Goal: Task Accomplishment & Management: Complete application form

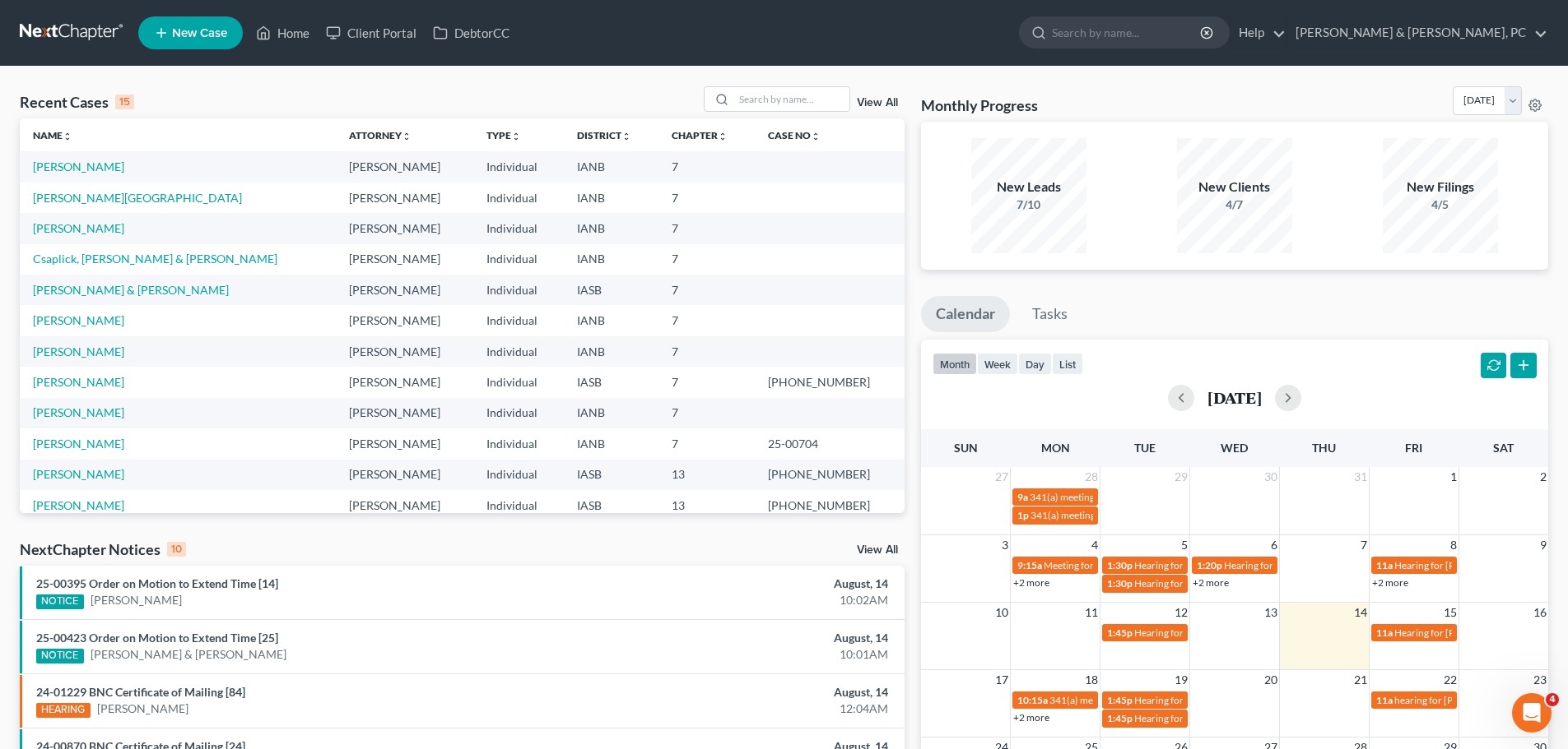
click at [206, 27] on span "New Case" at bounding box center [200, 33] width 55 height 13
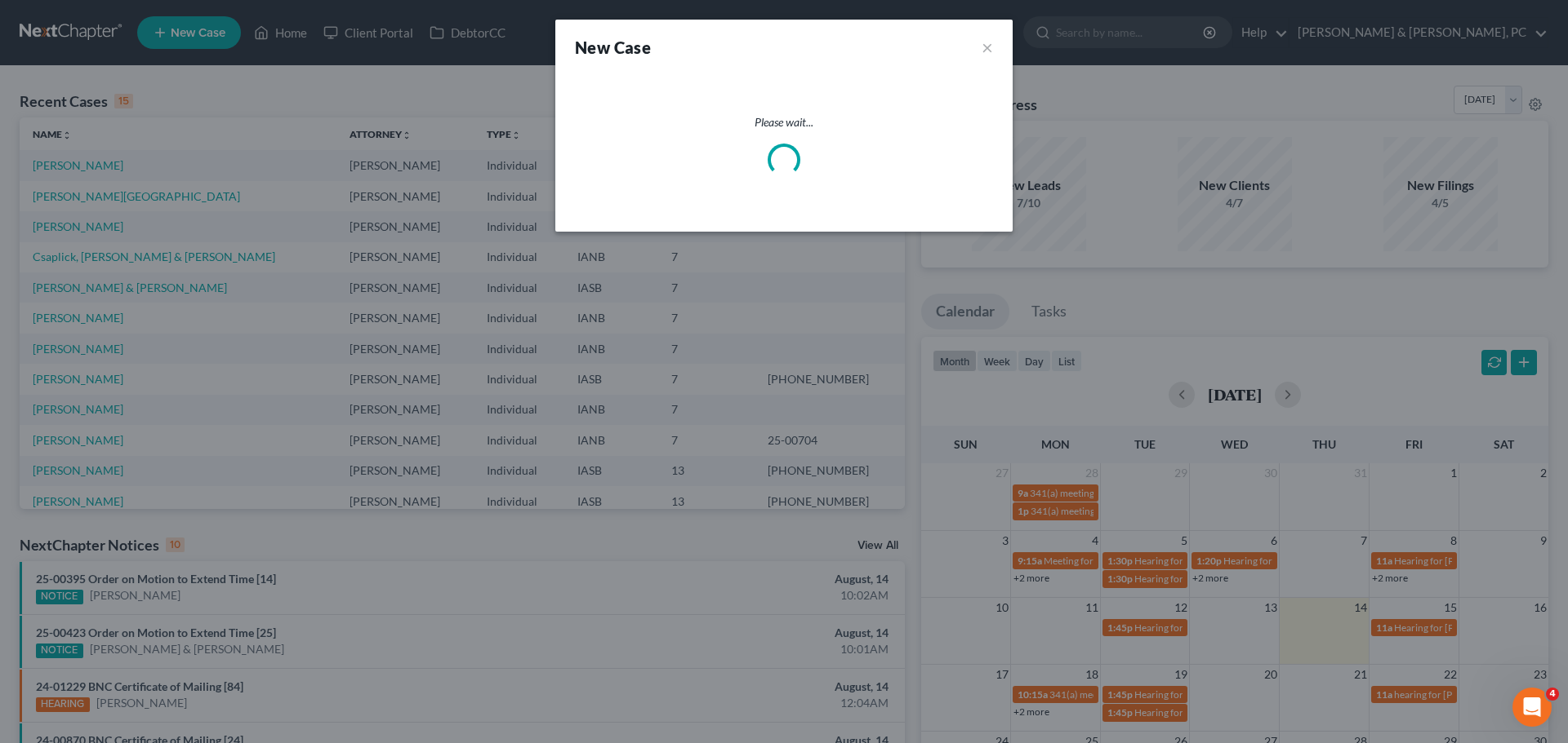
select select "29"
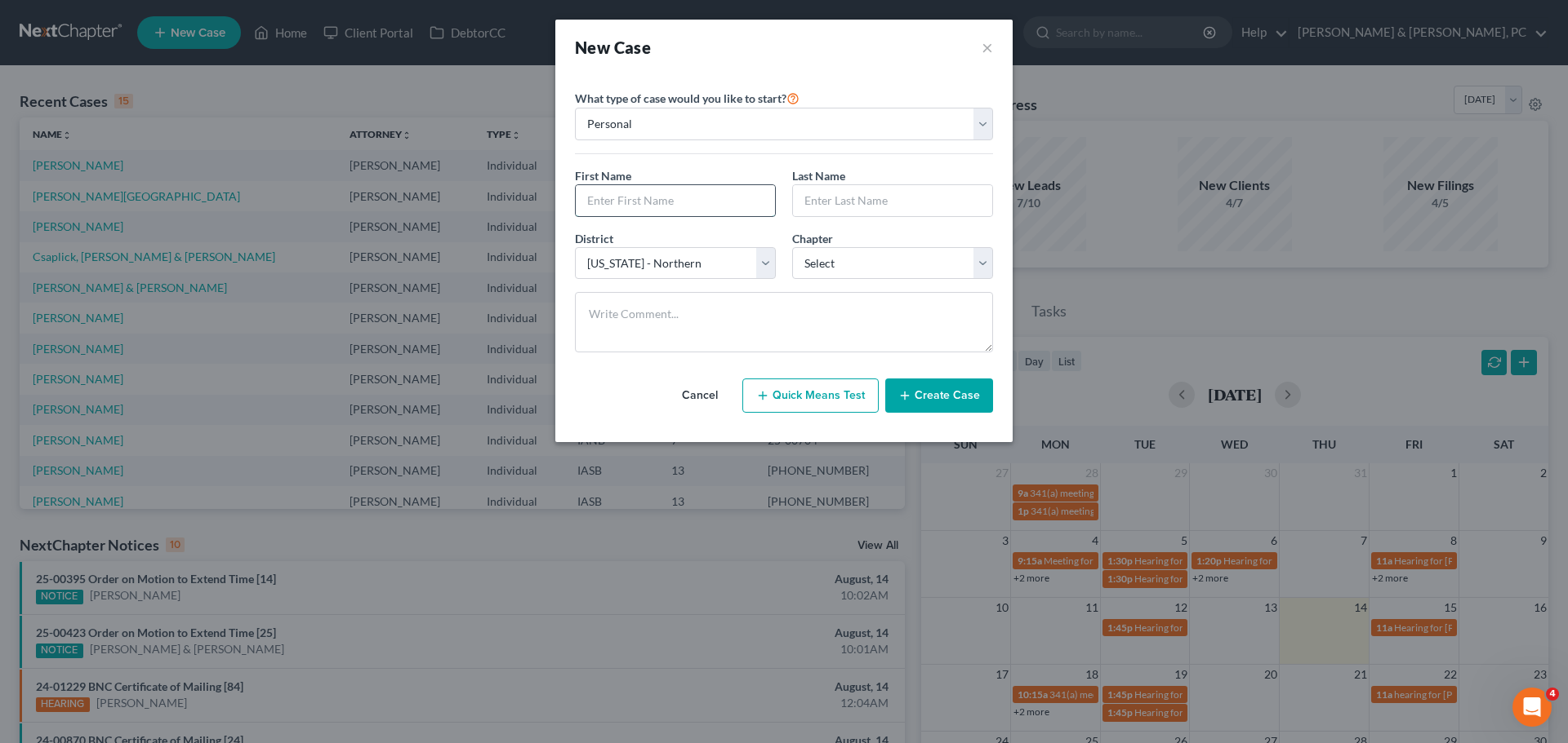
click at [678, 208] on input "text" at bounding box center [675, 201] width 199 height 31
type input "[PERSON_NAME]"
type input "Fox"
click at [817, 263] on select "Select 7 11 12 13" at bounding box center [892, 263] width 201 height 33
select select "0"
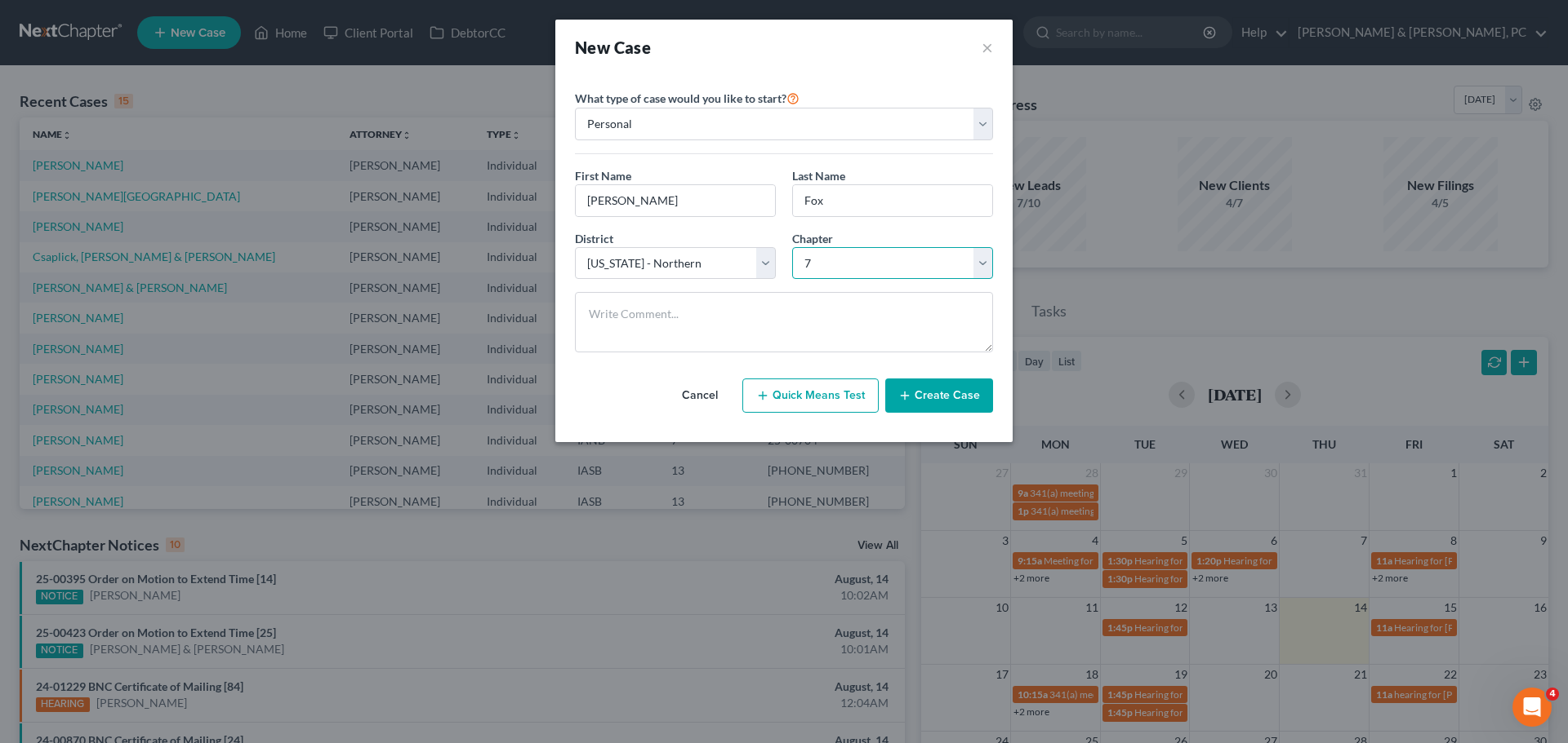
click at [792, 247] on select "Select 7 11 12 13" at bounding box center [892, 263] width 201 height 33
click at [823, 294] on textarea at bounding box center [783, 322] width 418 height 61
click at [952, 406] on button "Create Case" at bounding box center [939, 396] width 108 height 35
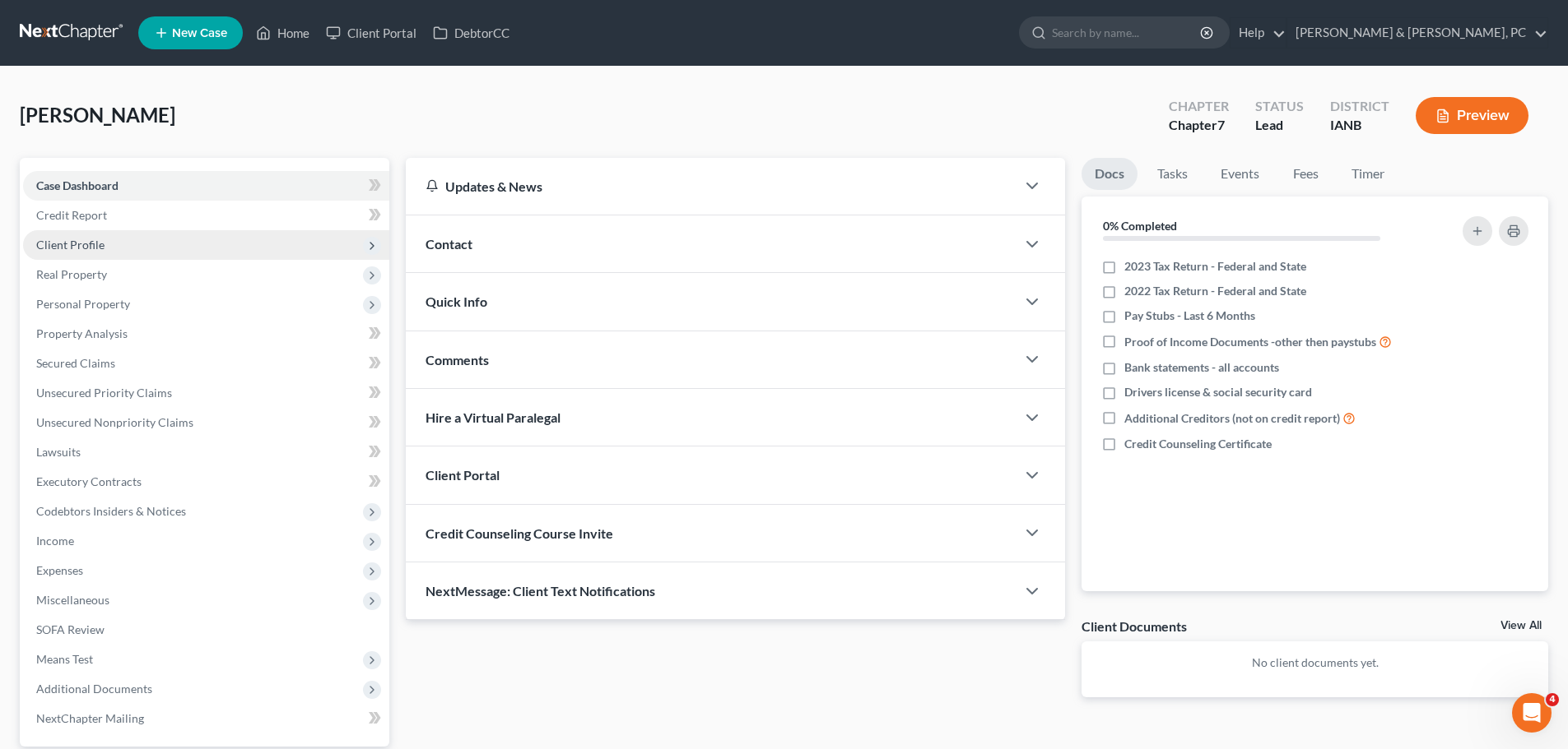
click at [209, 245] on span "Client Profile" at bounding box center [206, 245] width 366 height 29
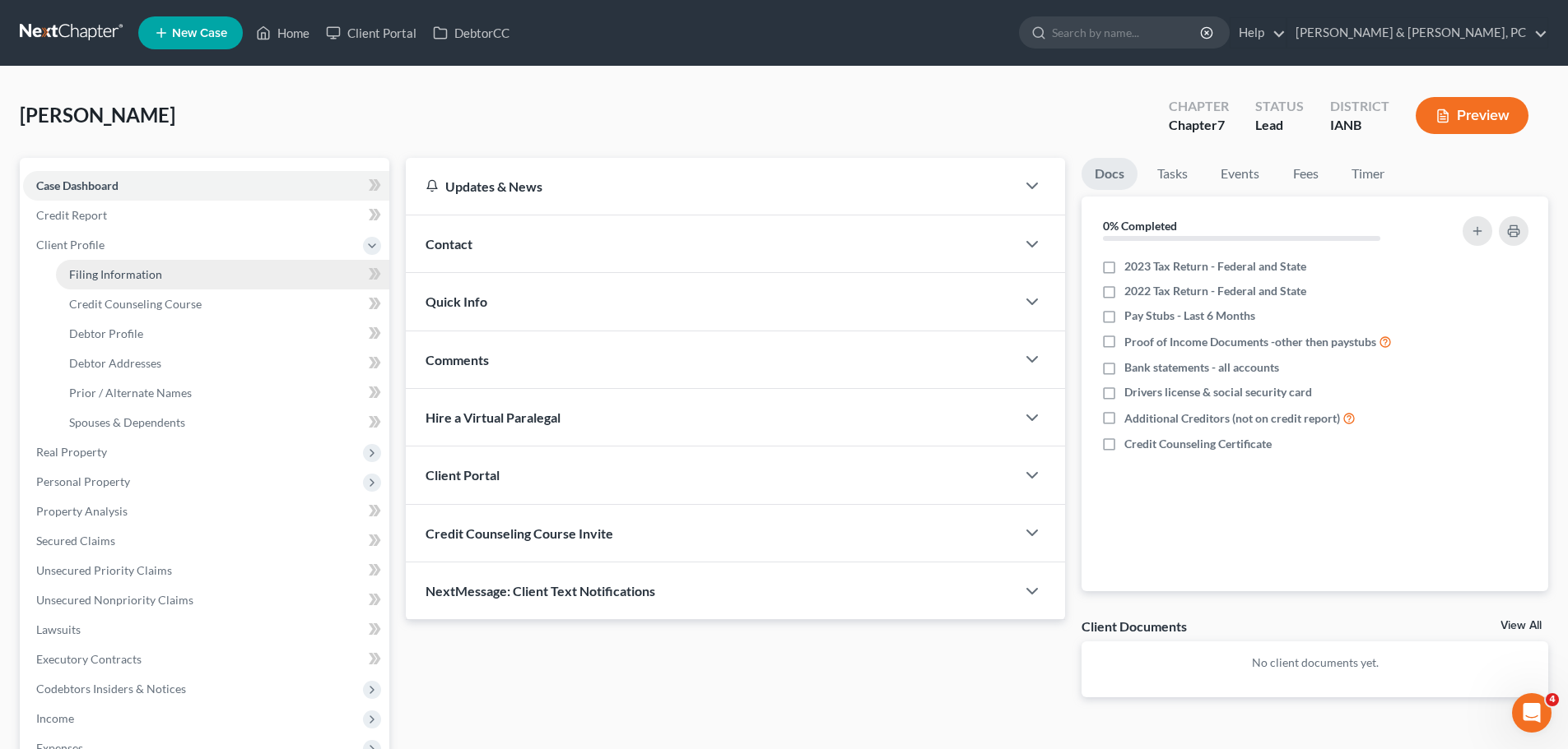
click at [169, 265] on link "Filing Information" at bounding box center [223, 274] width 333 height 29
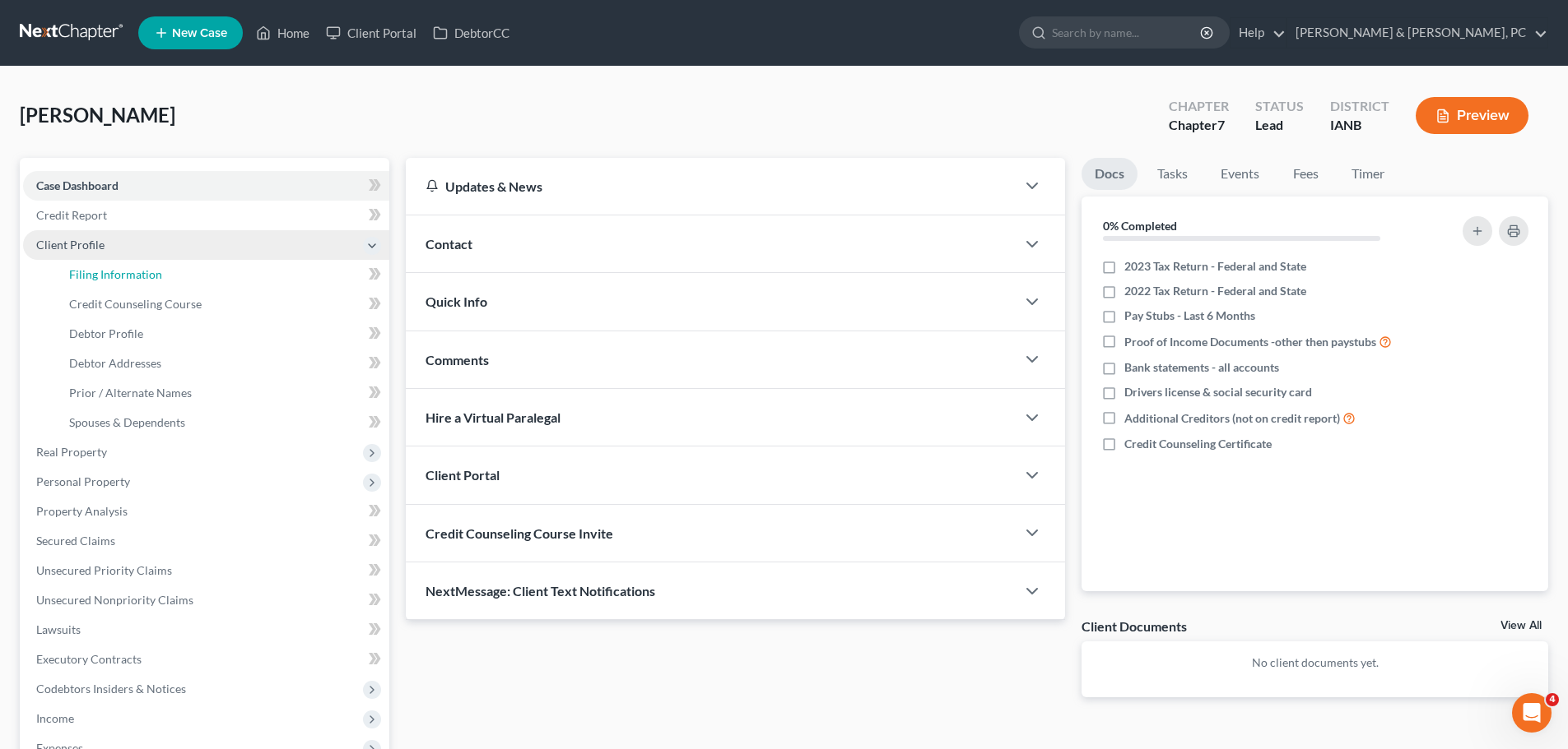
select select "1"
select select "0"
select select "29"
select select "16"
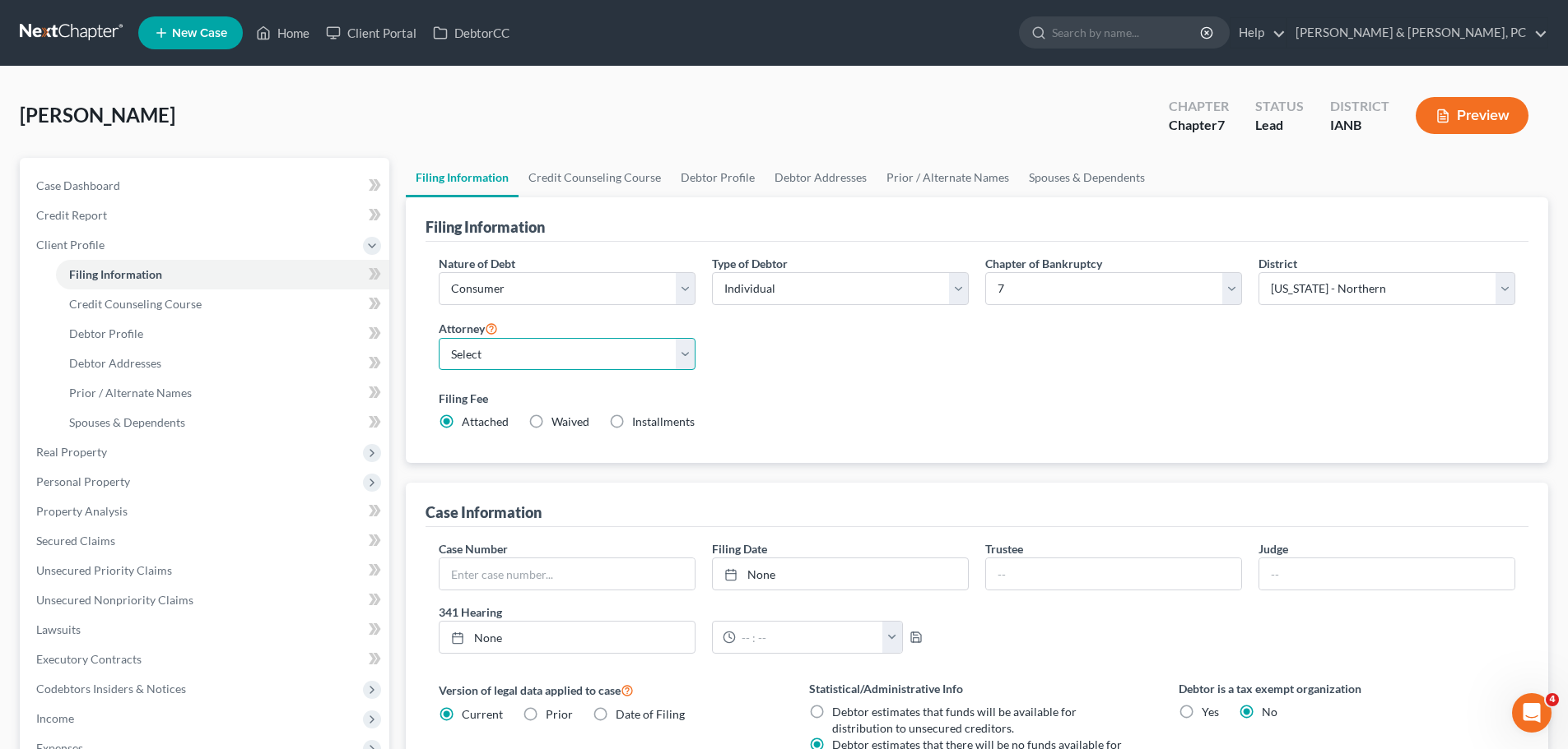
click at [586, 348] on select "Select [PERSON_NAME] - IASB [PERSON_NAME] - ILNB" at bounding box center [567, 355] width 257 height 33
select select "0"
click at [439, 339] on select "Select [PERSON_NAME] - IASB [PERSON_NAME] - ILNB" at bounding box center [567, 355] width 257 height 33
click at [182, 337] on link "Debtor Profile" at bounding box center [223, 334] width 333 height 29
select select "0"
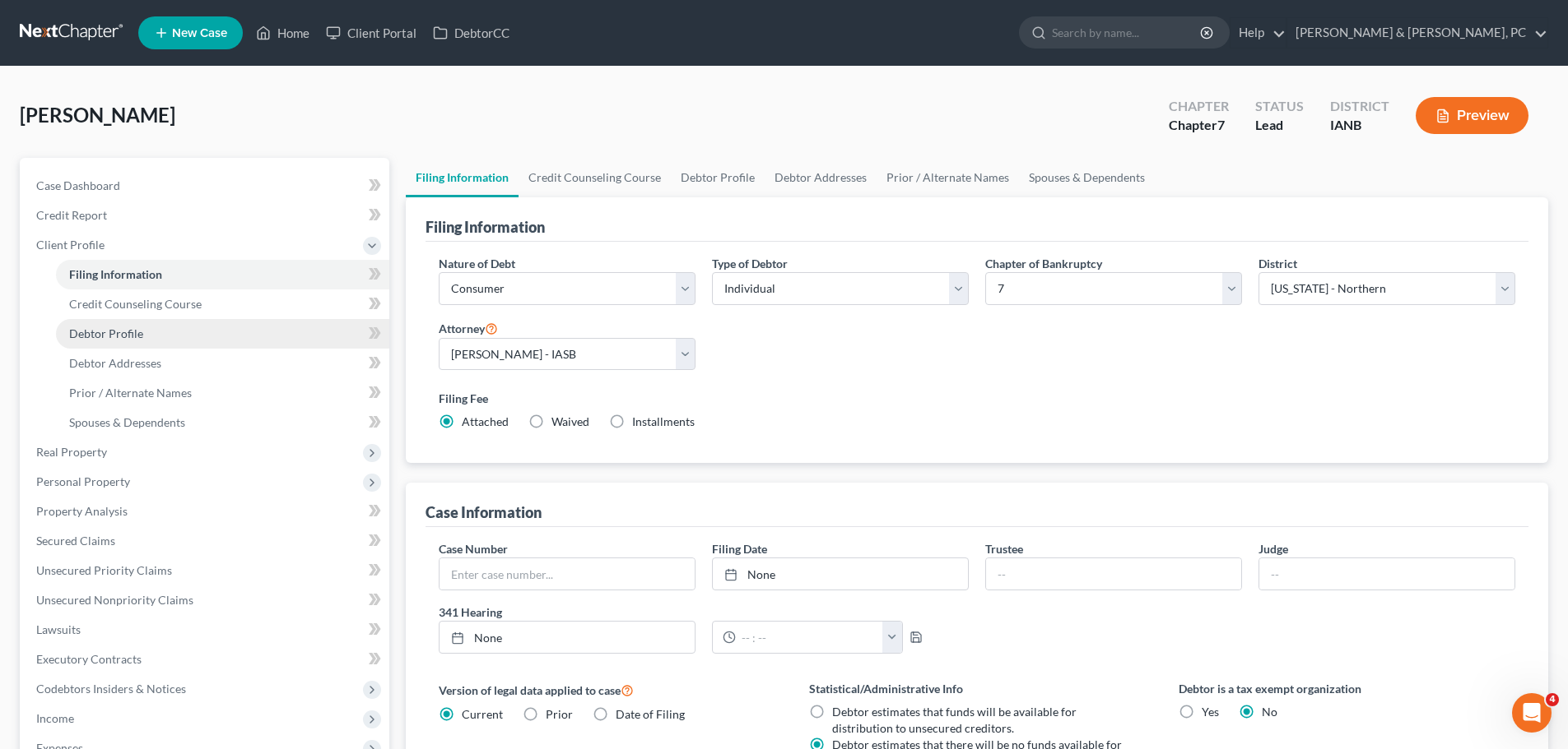
select select "0"
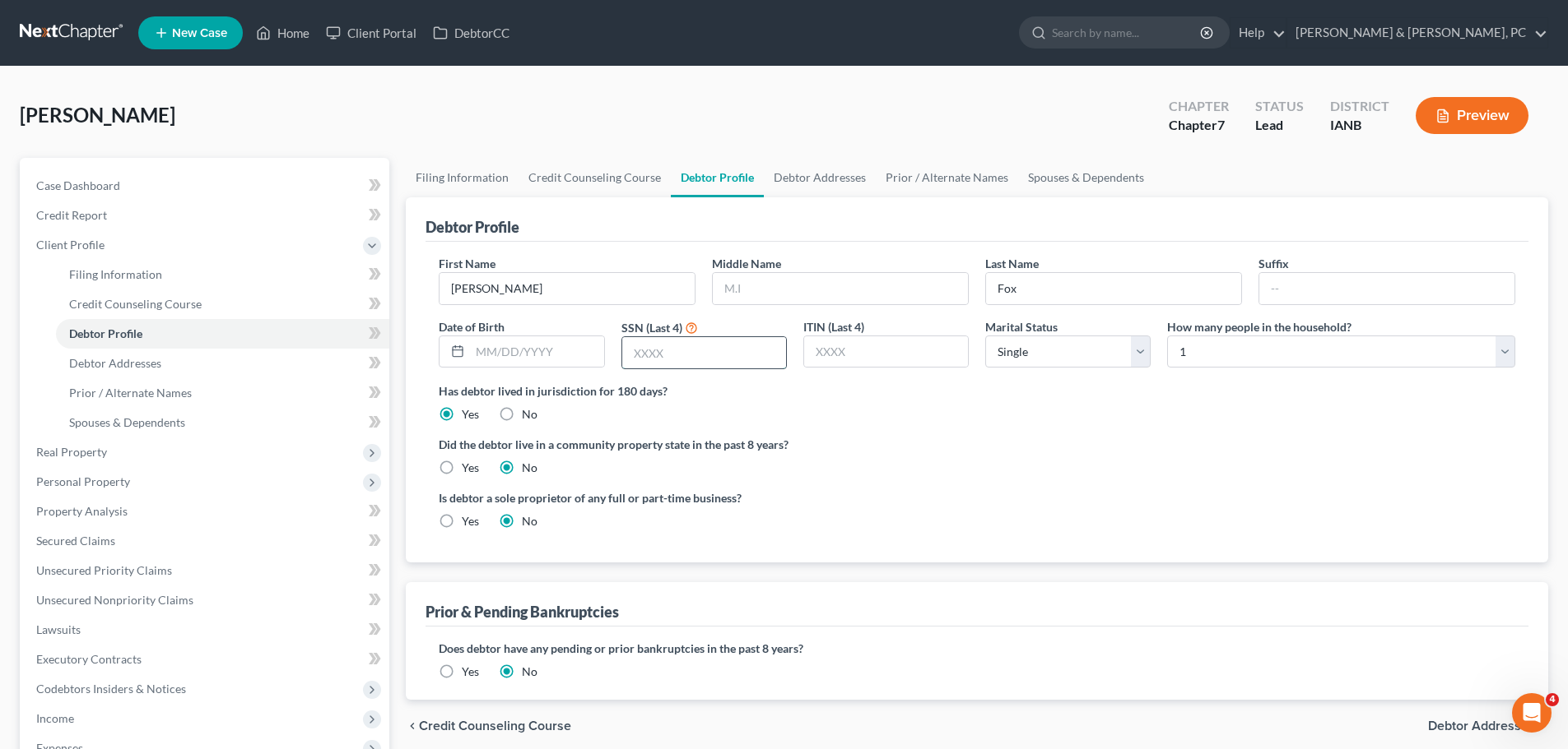
click at [641, 357] on input "text" at bounding box center [704, 353] width 164 height 31
paste input "6245"
type input "6245"
click at [498, 355] on input "text" at bounding box center [536, 352] width 133 height 31
type input "[DATE]"
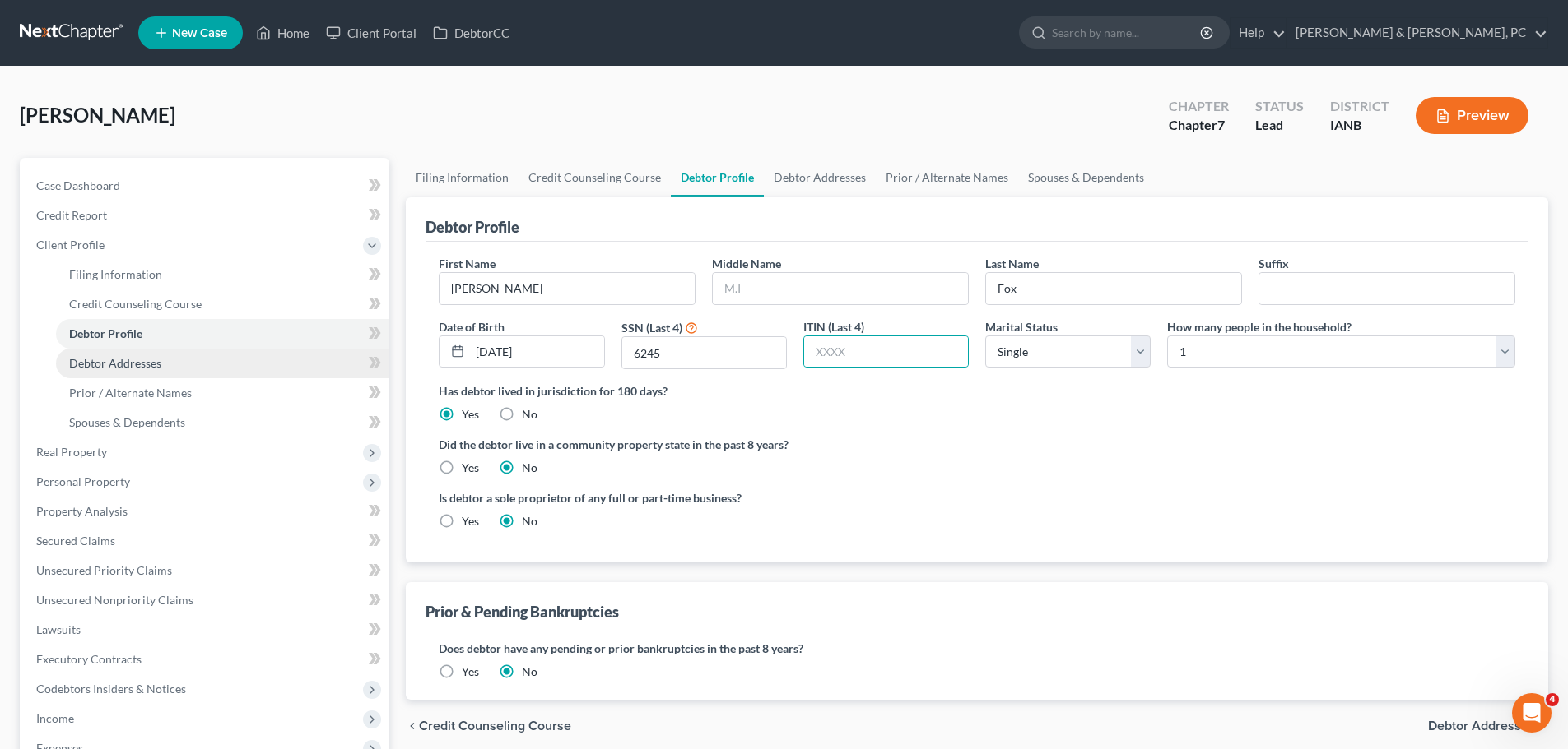
click at [152, 361] on span "Debtor Addresses" at bounding box center [115, 363] width 92 height 14
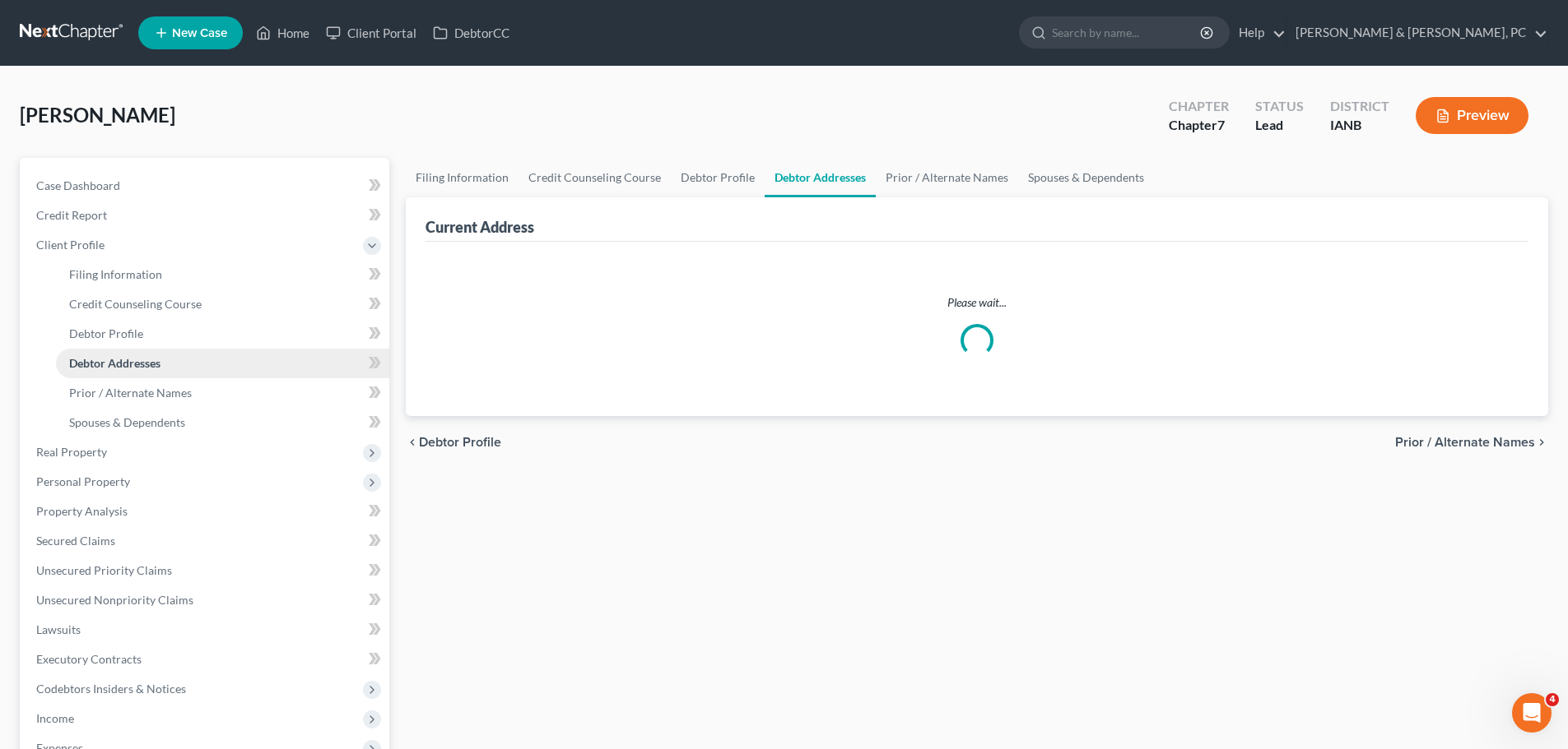
select select "0"
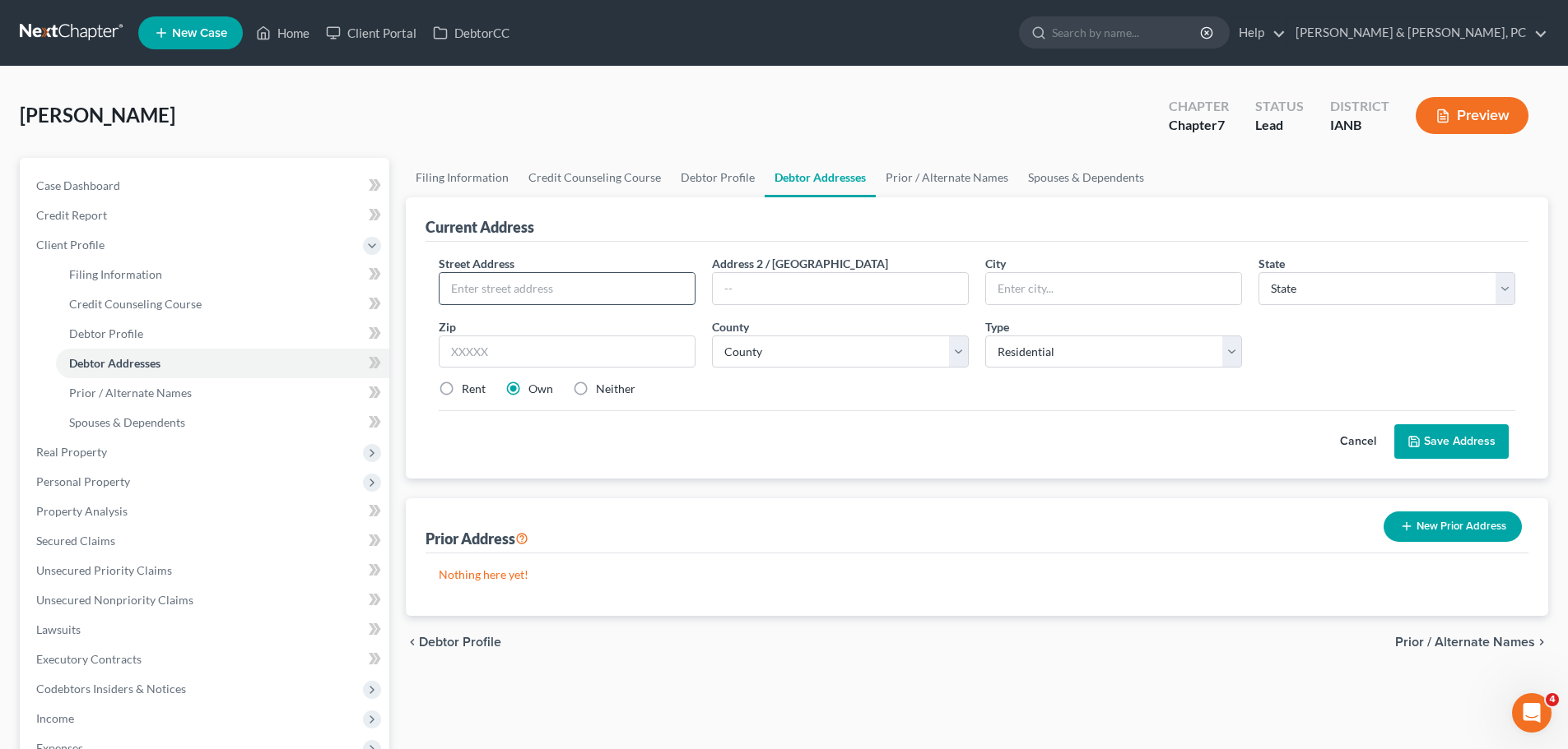
click at [546, 284] on input "text" at bounding box center [567, 289] width 255 height 31
paste input "[STREET_ADDRESS]"
type input "[STREET_ADDRESS]"
click at [1099, 298] on input "text" at bounding box center [1113, 289] width 255 height 31
type input "[GEOGRAPHIC_DATA]"
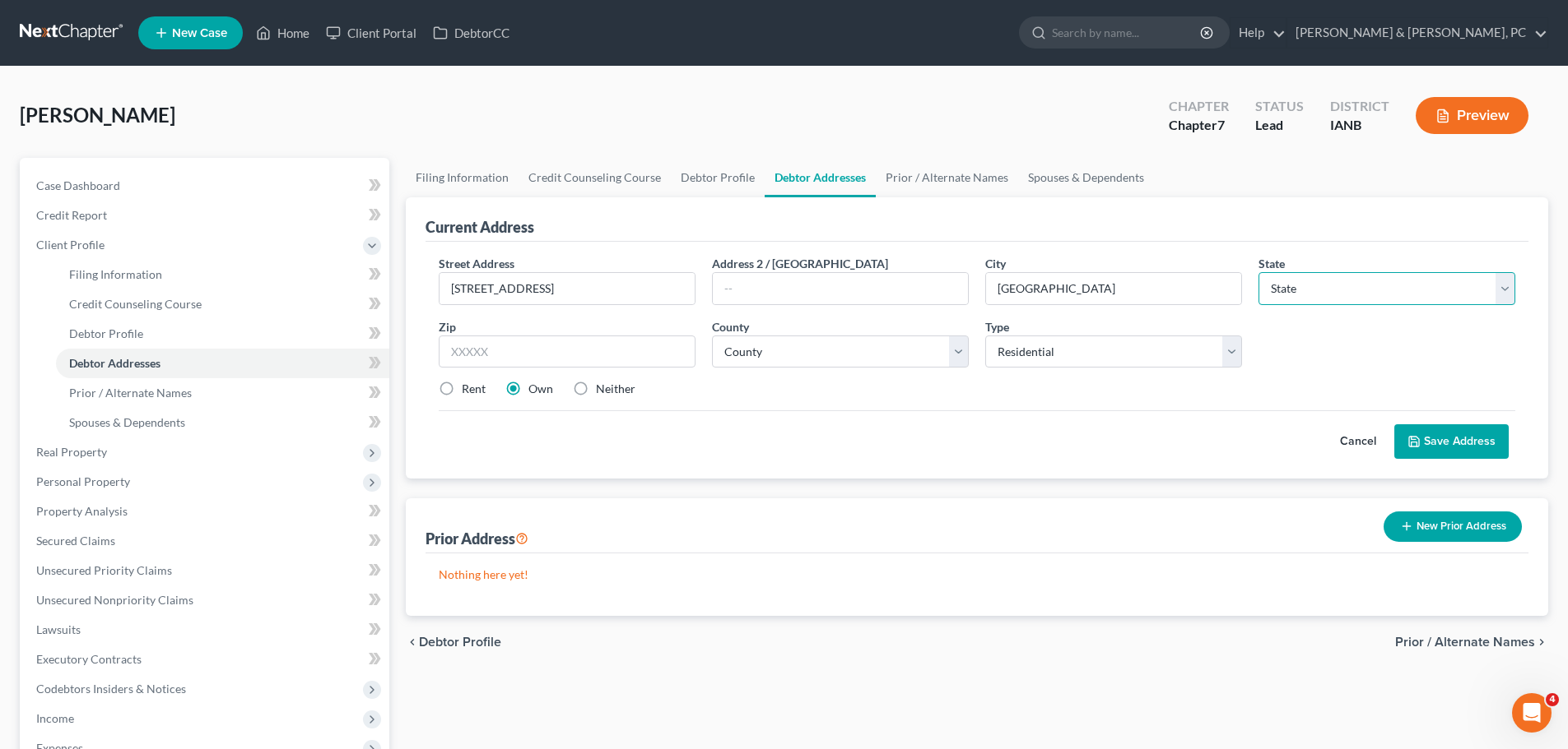
click at [1294, 283] on select "State [US_STATE] AK AR AZ CA CO CT DE DC [GEOGRAPHIC_DATA] [GEOGRAPHIC_DATA] GU…" at bounding box center [1387, 289] width 257 height 33
select select "16"
click at [1258, 272] on select "State [US_STATE] AK AR AZ CA CO CT DE DC [GEOGRAPHIC_DATA] [GEOGRAPHIC_DATA] GU…" at bounding box center [1387, 289] width 257 height 33
click at [535, 343] on input "text" at bounding box center [567, 352] width 257 height 33
type input "52601"
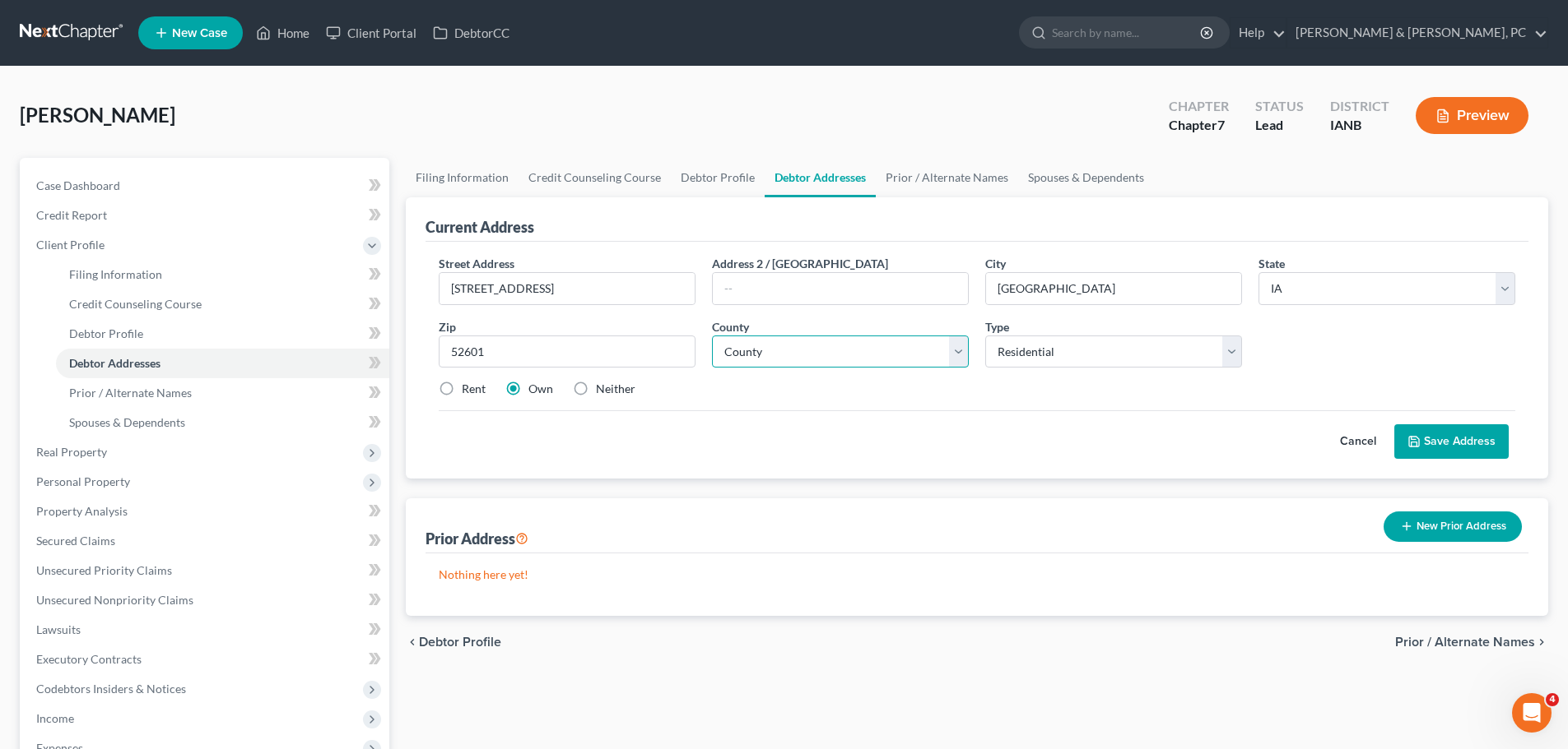
click at [760, 351] on select "County [GEOGRAPHIC_DATA] [GEOGRAPHIC_DATA] [GEOGRAPHIC_DATA] [GEOGRAPHIC_DATA] …" at bounding box center [840, 352] width 257 height 33
select select "28"
click at [711, 336] on select "County [GEOGRAPHIC_DATA] [GEOGRAPHIC_DATA] [GEOGRAPHIC_DATA] [GEOGRAPHIC_DATA] …" at bounding box center [840, 352] width 257 height 33
click at [942, 429] on div "Cancel Save Address" at bounding box center [977, 435] width 1076 height 49
click at [1437, 446] on button "Save Address" at bounding box center [1452, 442] width 115 height 35
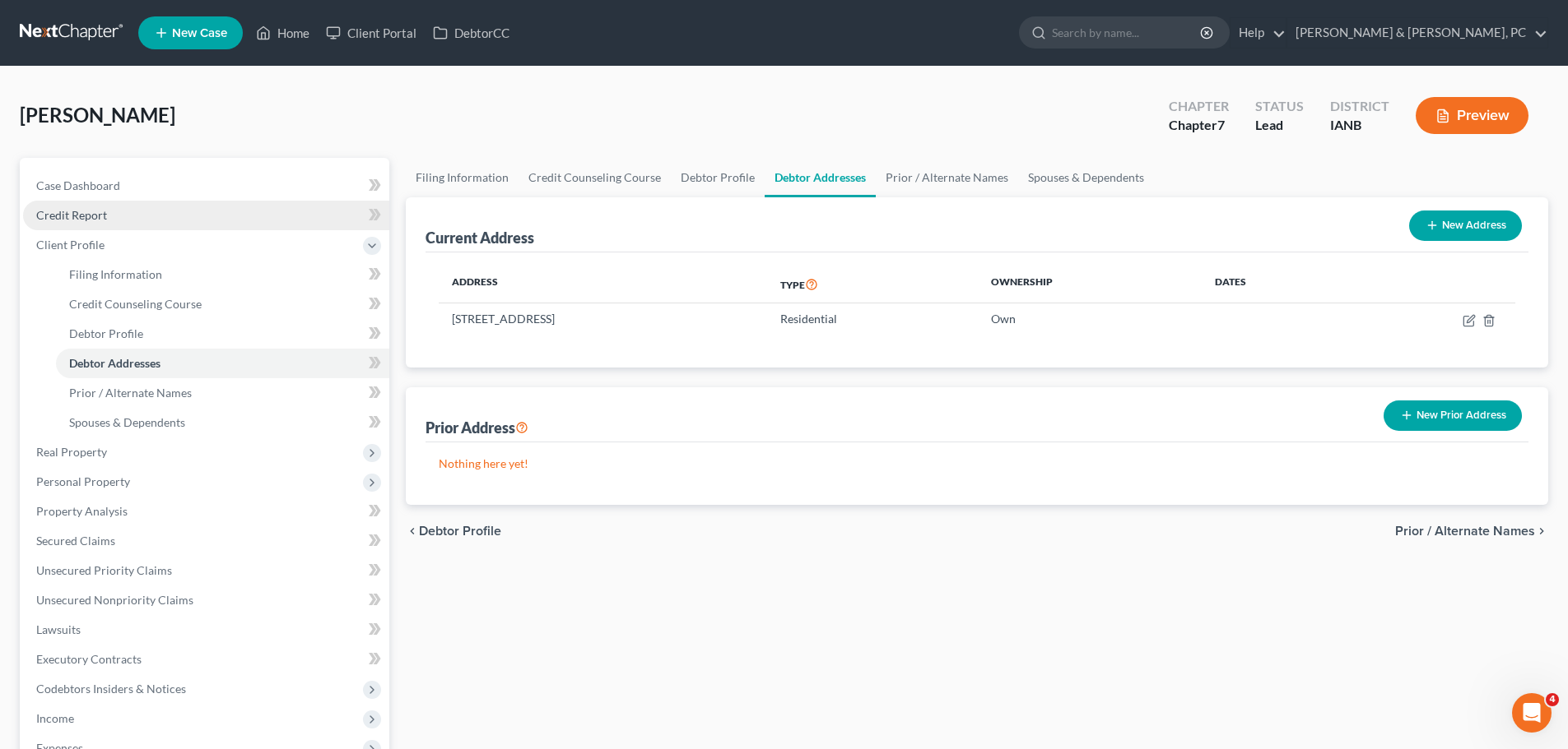
click at [94, 208] on span "Credit Report" at bounding box center [71, 215] width 71 height 14
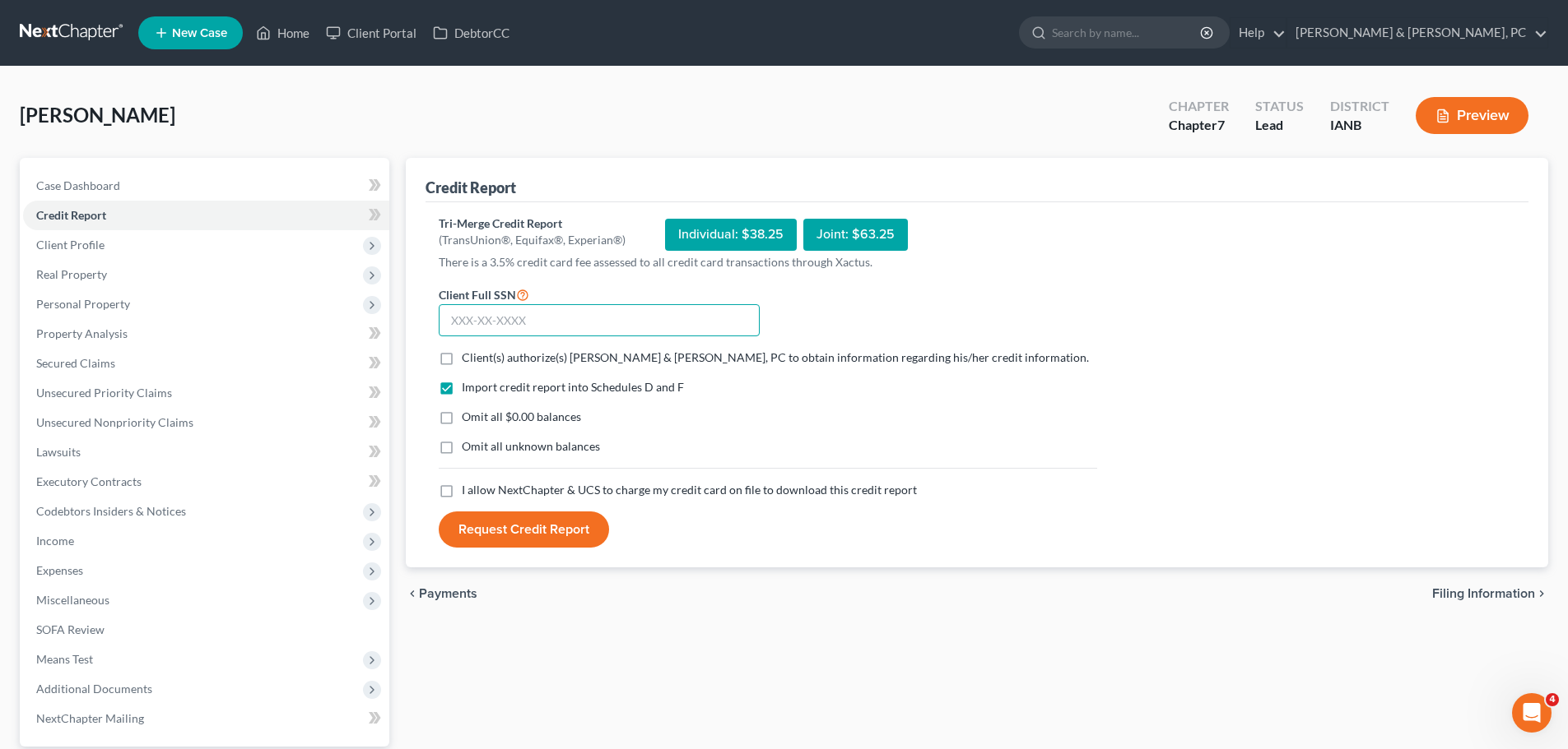
click at [580, 316] on input "text" at bounding box center [600, 321] width 321 height 33
paste input "338-88-6245"
type input "338-88-6245"
click at [556, 357] on span "Client(s) authorize(s) [PERSON_NAME] & [PERSON_NAME], PC to obtain information …" at bounding box center [775, 357] width 627 height 14
click at [479, 357] on input "Client(s) authorize(s) [PERSON_NAME] & [PERSON_NAME], PC to obtain information …" at bounding box center [473, 354] width 11 height 11
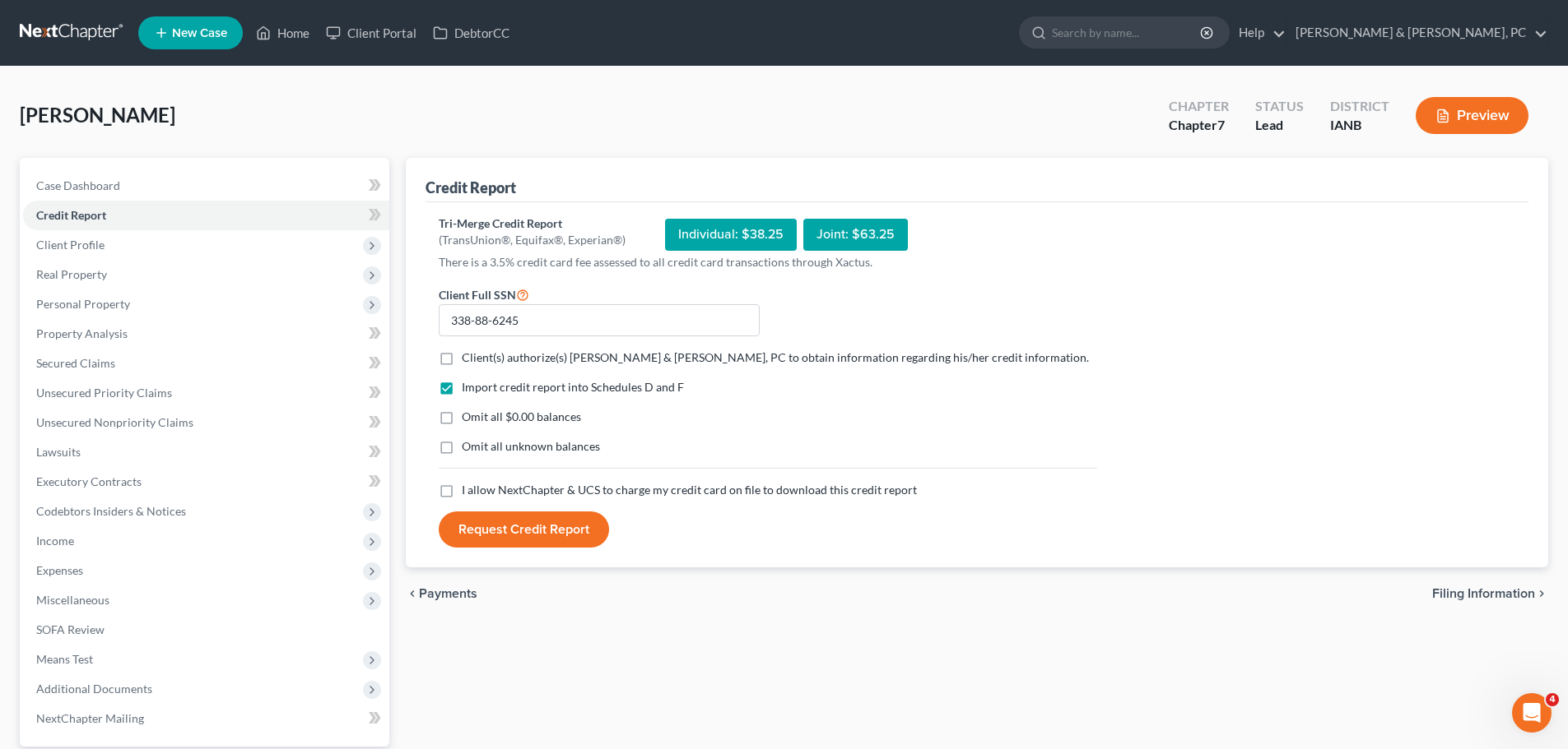
checkbox input "true"
click at [469, 416] on span "Omit all $0.00 balances" at bounding box center [521, 416] width 120 height 14
click at [469, 416] on input "Omit all $0.00 balances" at bounding box center [473, 413] width 11 height 11
checkbox input "true"
click at [483, 441] on span "Omit all unknown balances" at bounding box center [530, 446] width 138 height 14
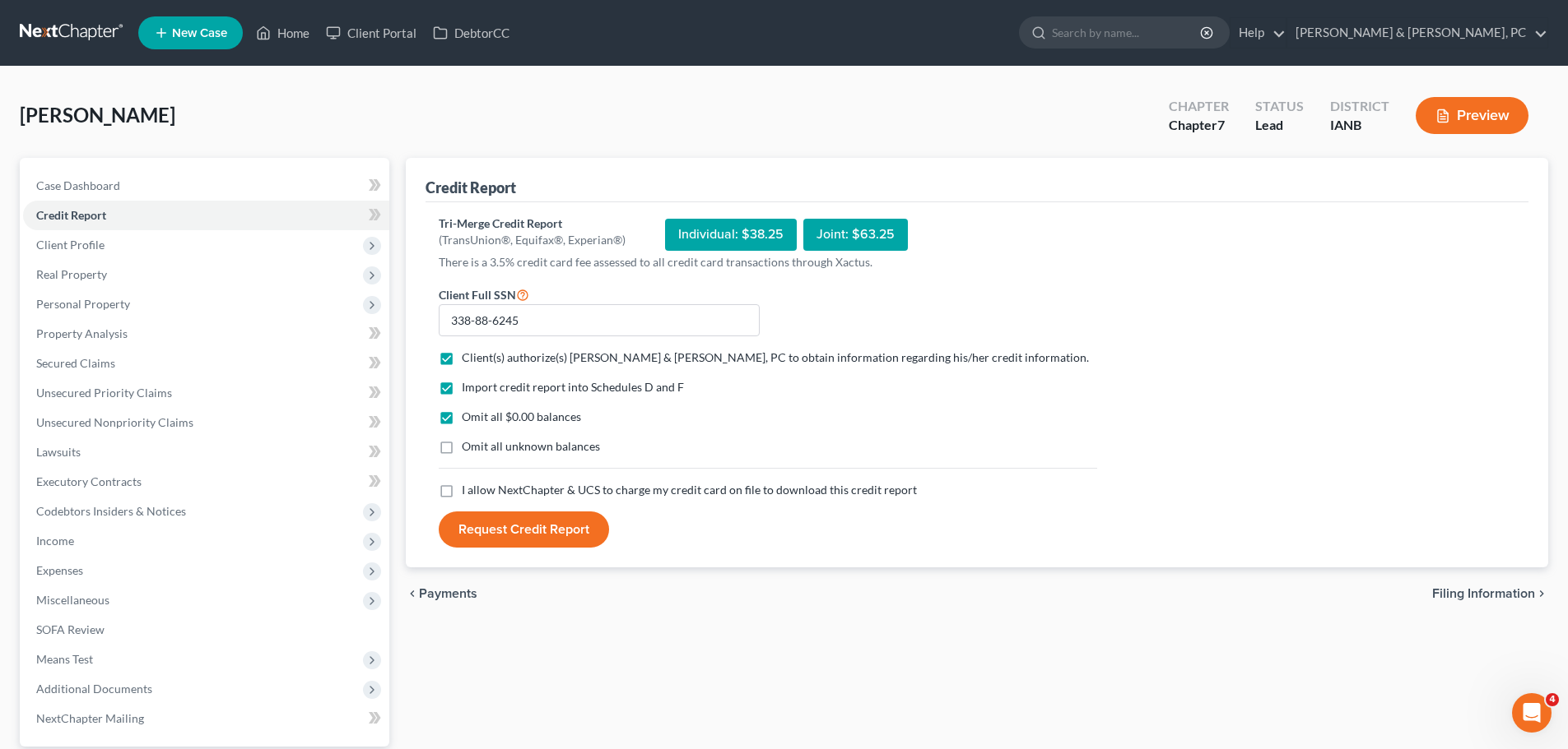
click at [479, 441] on input "Omit all unknown balances" at bounding box center [473, 444] width 11 height 11
checkbox input "true"
click at [488, 486] on span "I allow NextChapter & UCS to charge my credit card on file to download this cre…" at bounding box center [689, 489] width 456 height 14
click at [479, 486] on input "I allow NextChapter & UCS to charge my credit card on file to download this cre…" at bounding box center [473, 487] width 11 height 11
checkbox input "true"
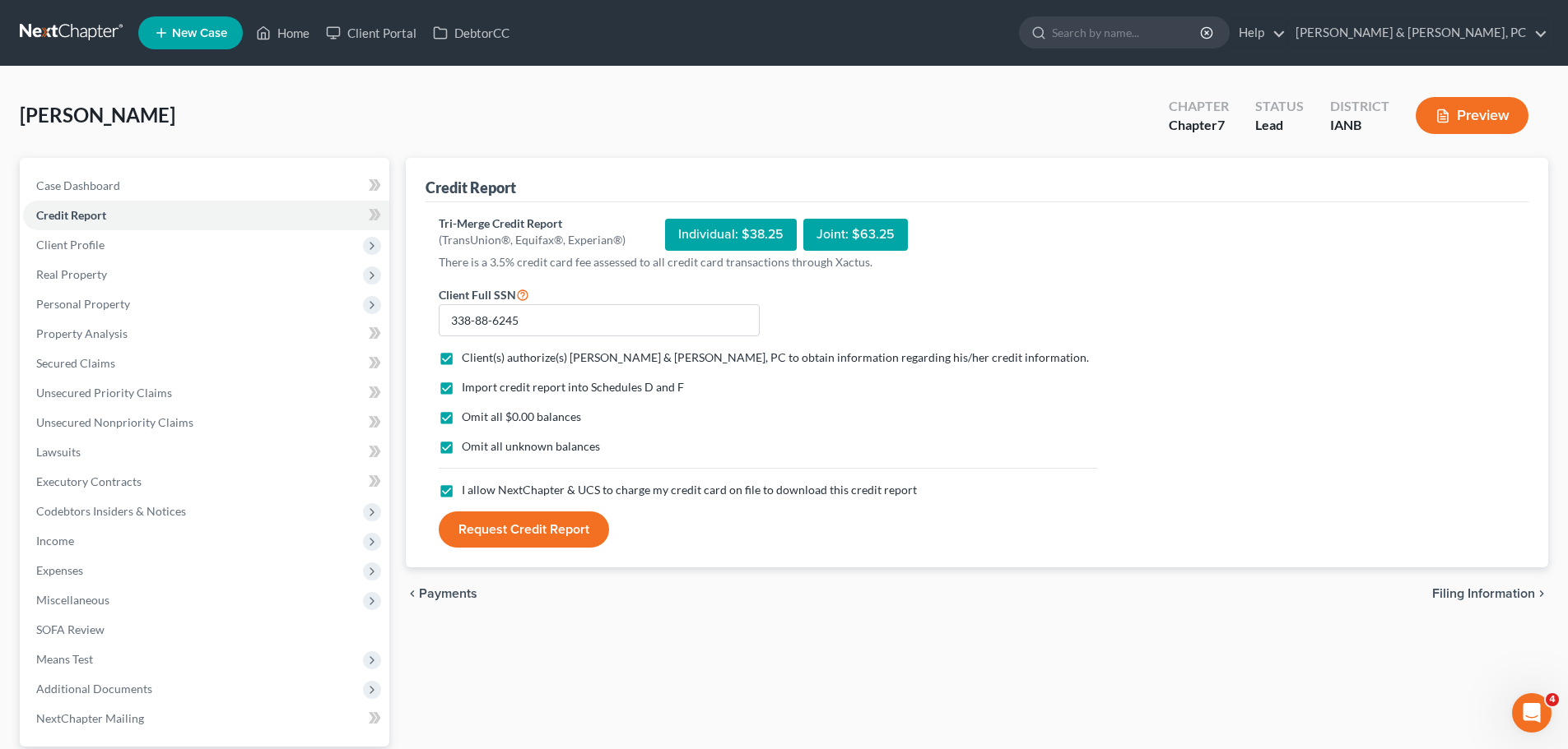
click at [516, 525] on button "Request Credit Report" at bounding box center [524, 529] width 170 height 36
